Goal: Transaction & Acquisition: Purchase product/service

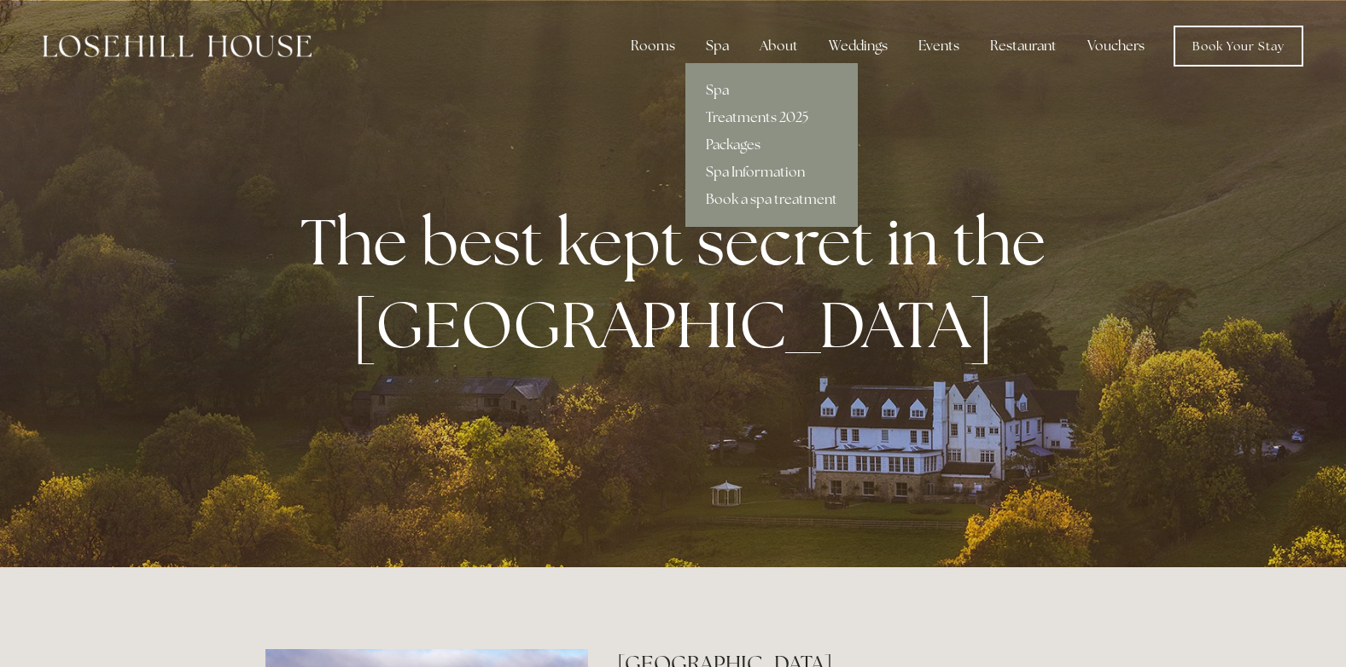
click at [712, 51] on div "Spa" at bounding box center [717, 46] width 50 height 34
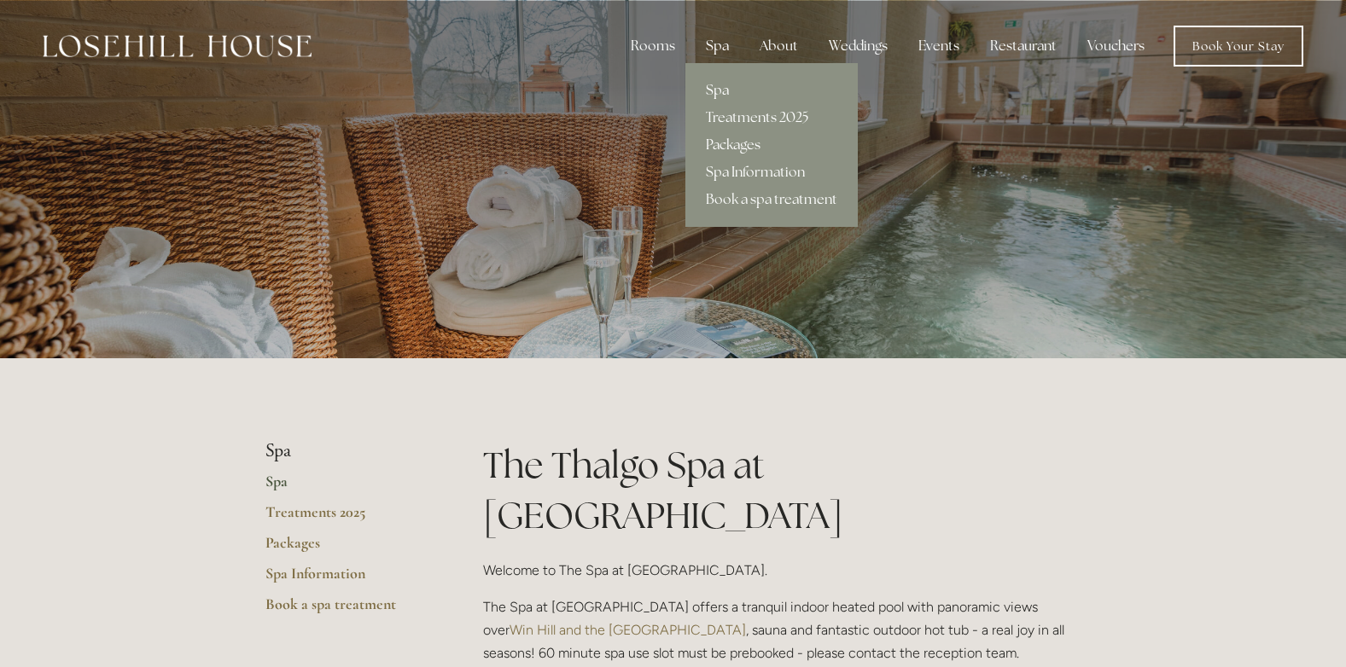
click at [739, 144] on link "Packages" at bounding box center [771, 144] width 172 height 27
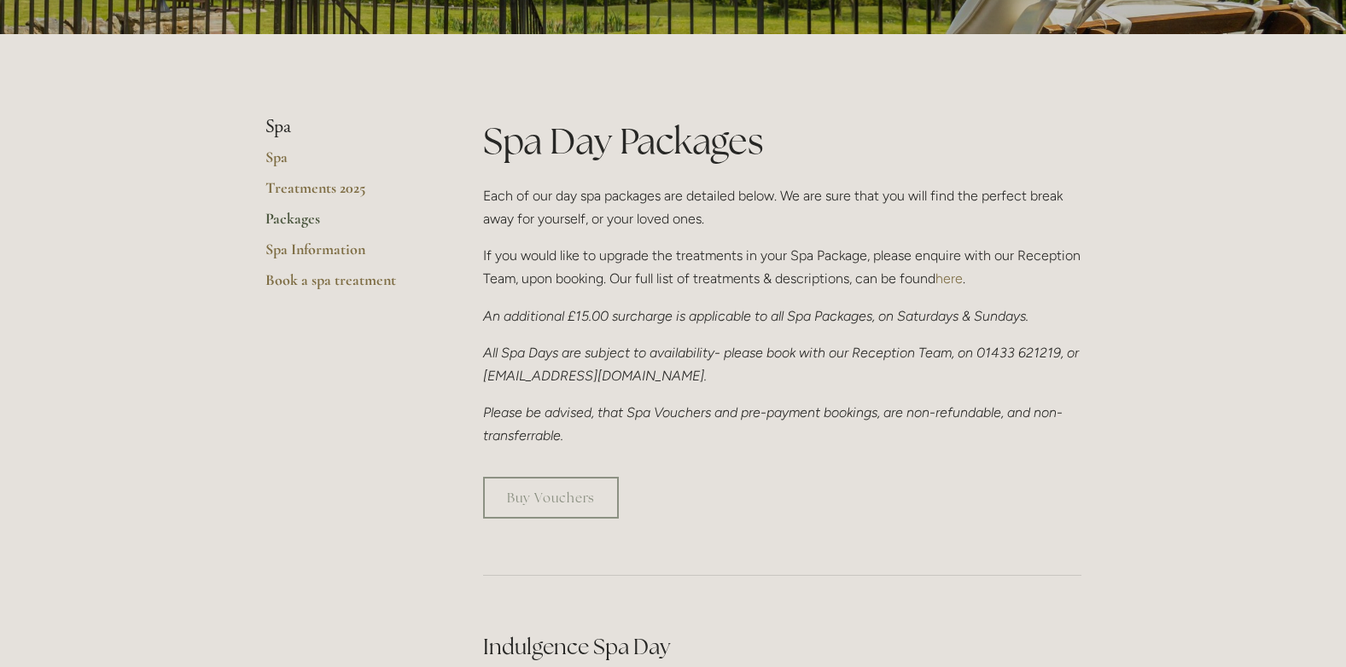
scroll to position [363, 0]
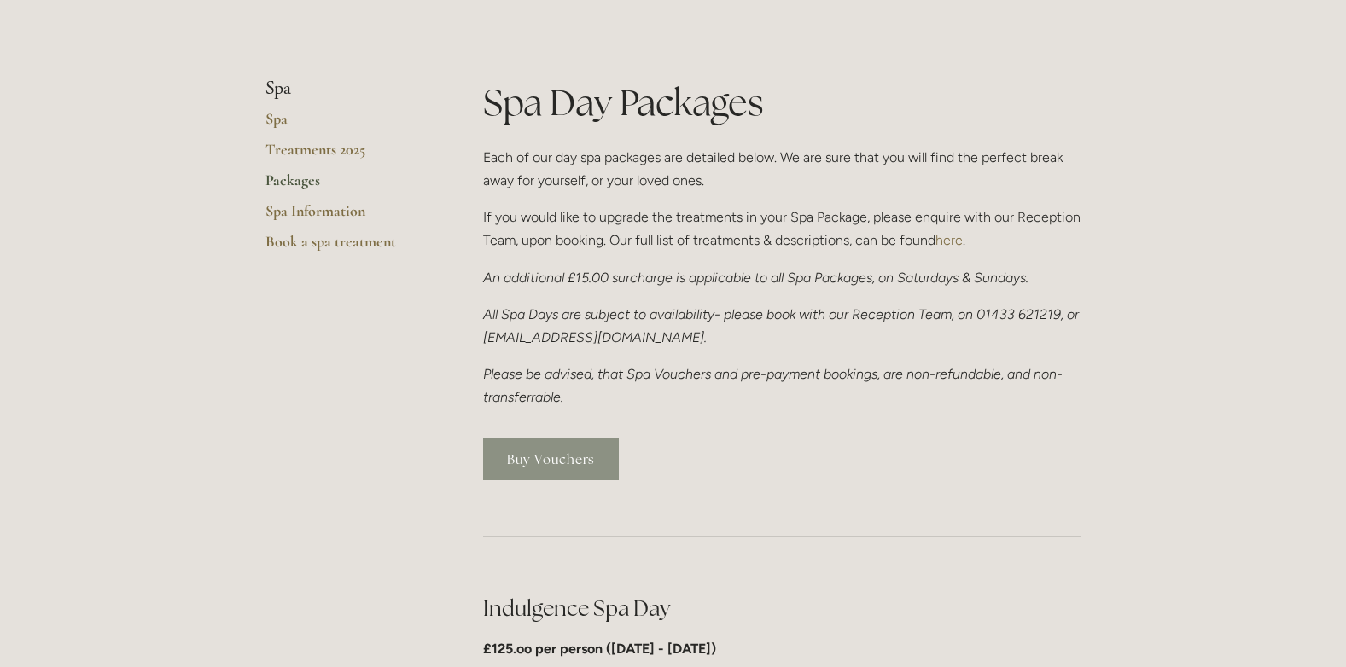
click at [546, 457] on link "Buy Vouchers" at bounding box center [551, 460] width 136 height 42
click at [520, 451] on link "Buy Vouchers" at bounding box center [551, 460] width 136 height 42
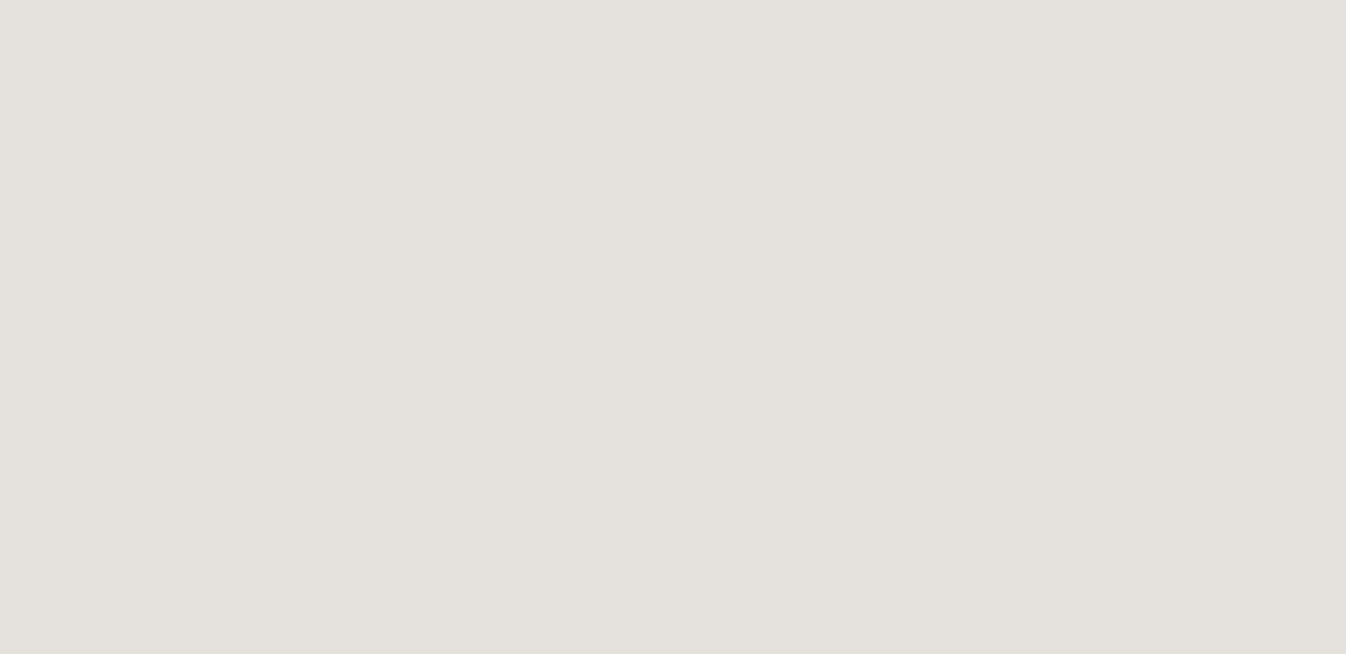
scroll to position [484, 0]
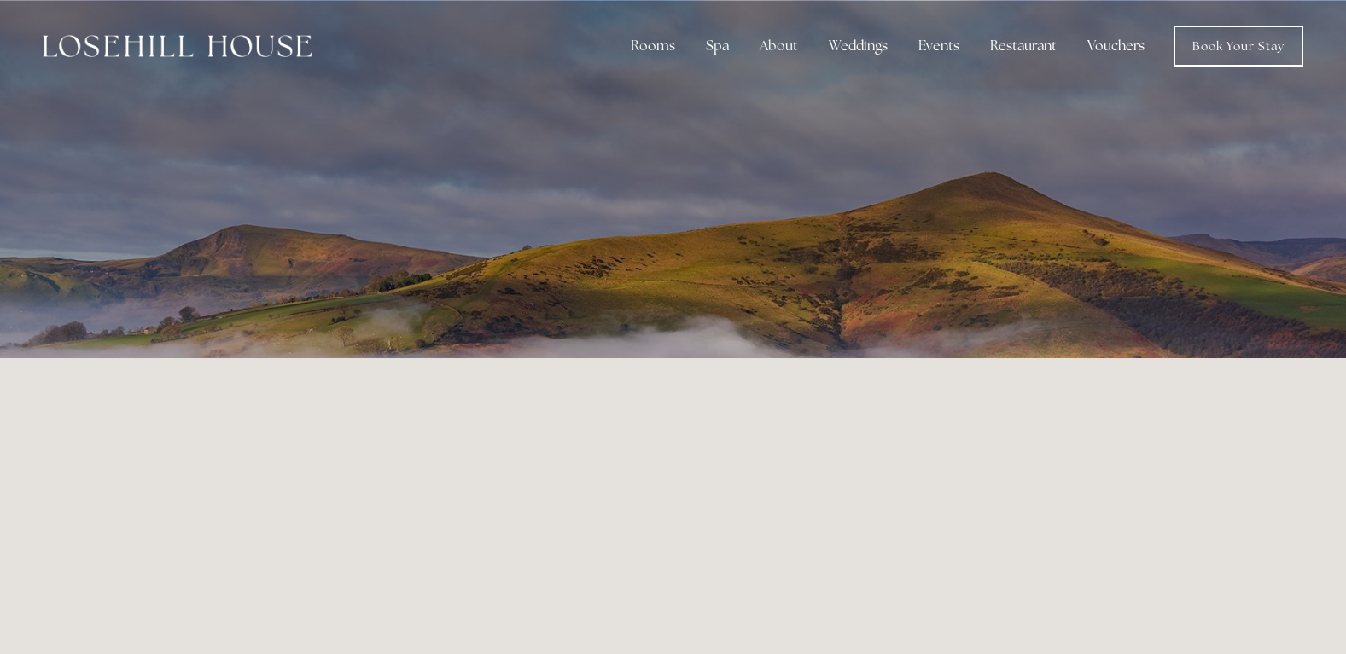
click at [235, 50] on img at bounding box center [177, 46] width 269 height 22
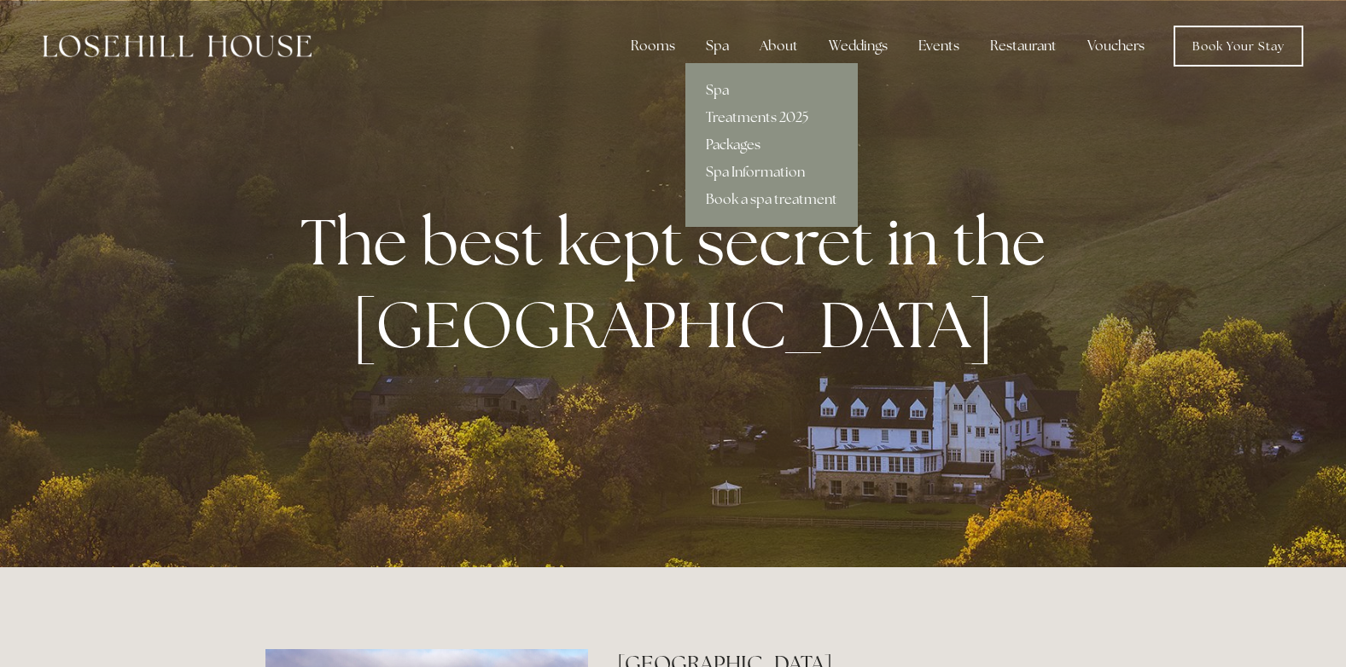
click at [741, 140] on link "Packages" at bounding box center [771, 144] width 172 height 27
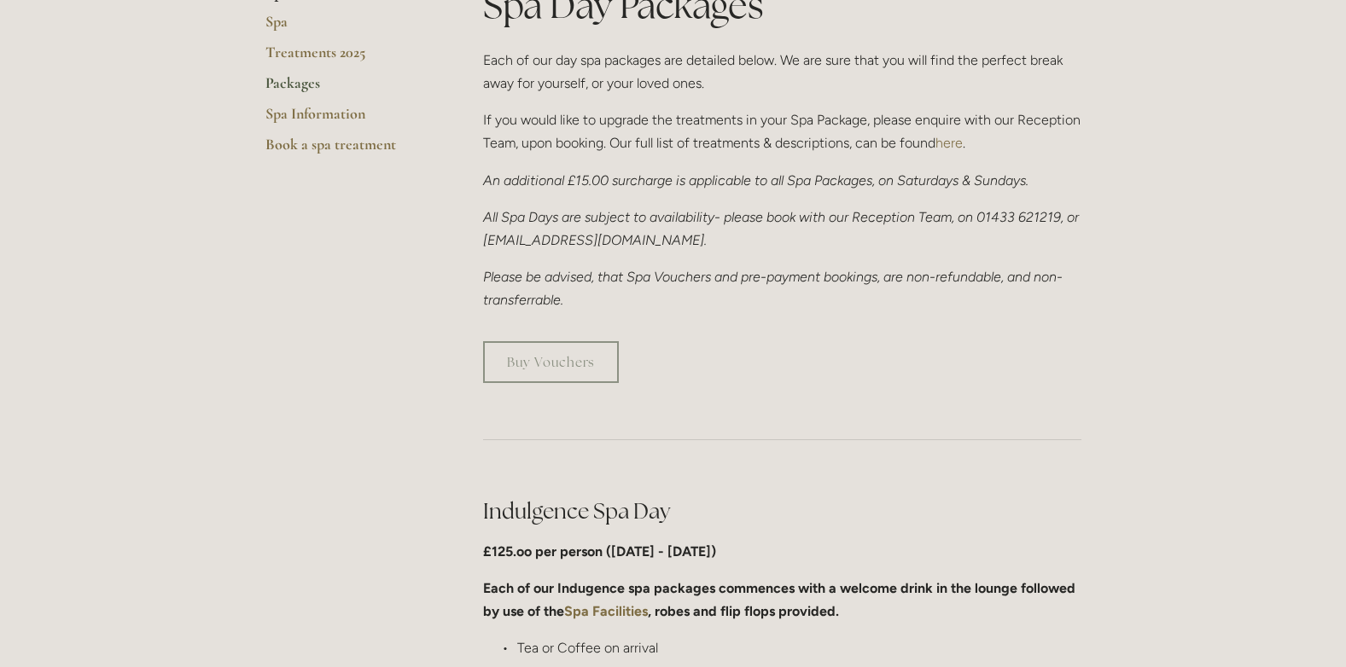
scroll to position [499, 0]
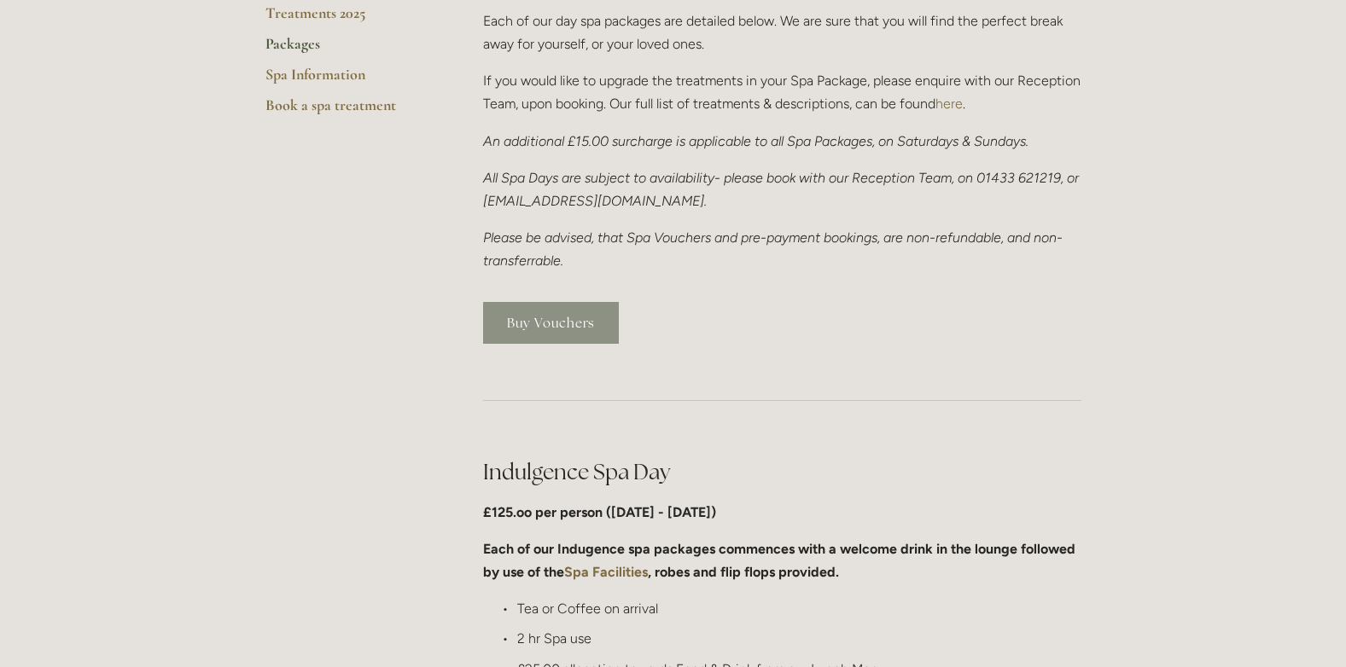
click at [565, 323] on link "Buy Vouchers" at bounding box center [551, 323] width 136 height 42
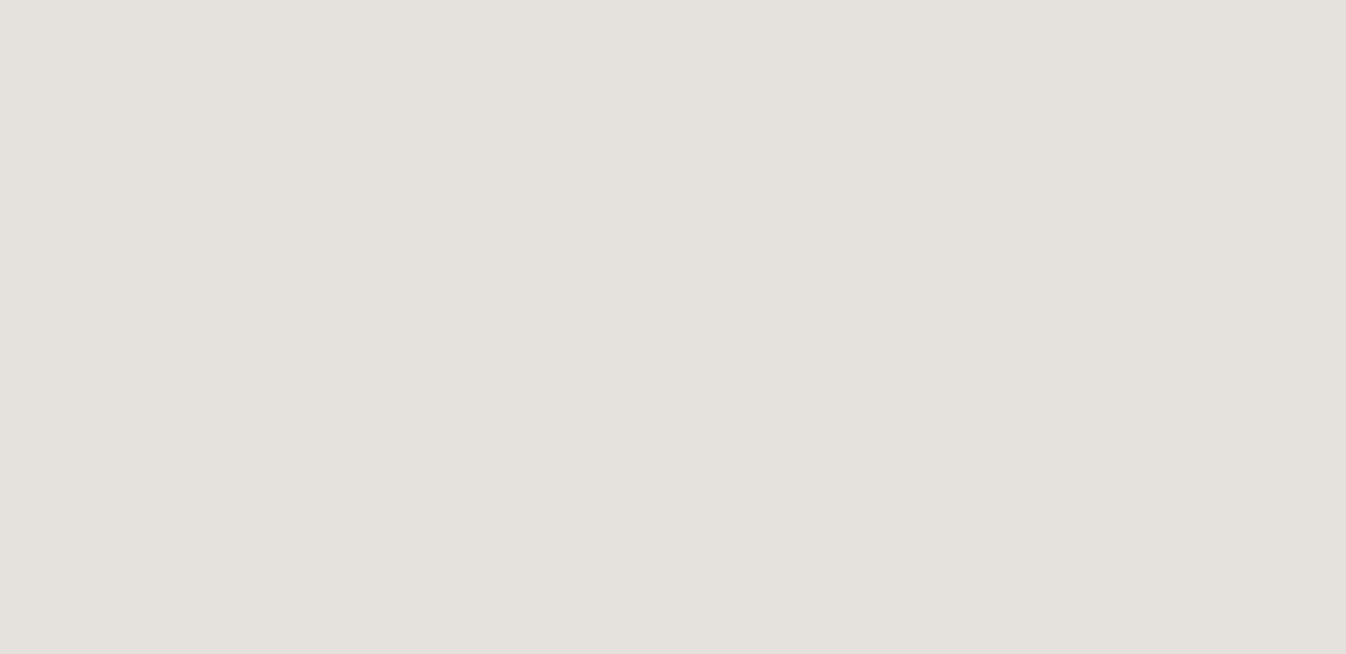
scroll to position [919, 0]
